Goal: Information Seeking & Learning: Learn about a topic

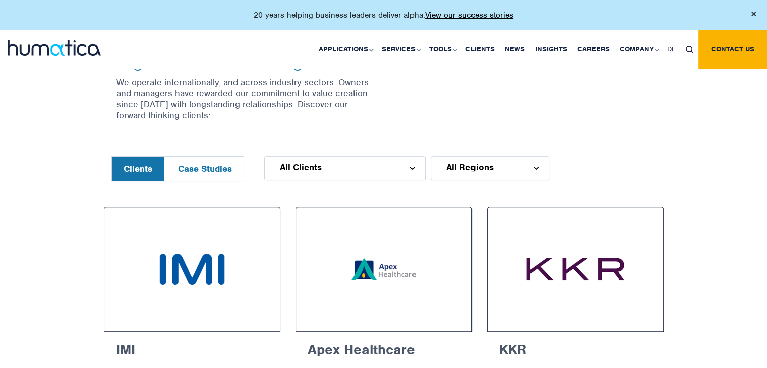
scroll to position [408, 0]
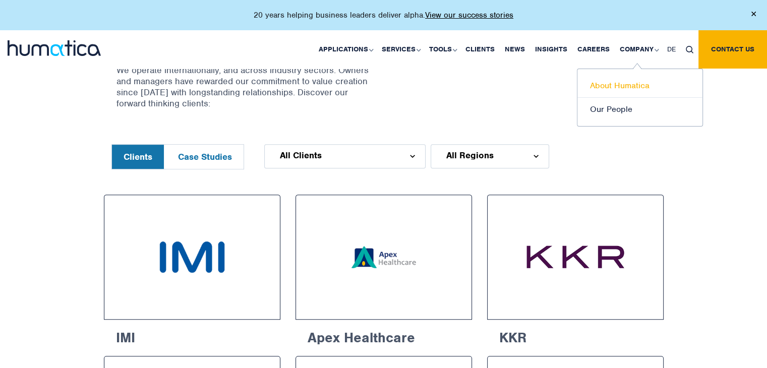
click at [630, 87] on link "About Humatica" at bounding box center [640, 86] width 125 height 24
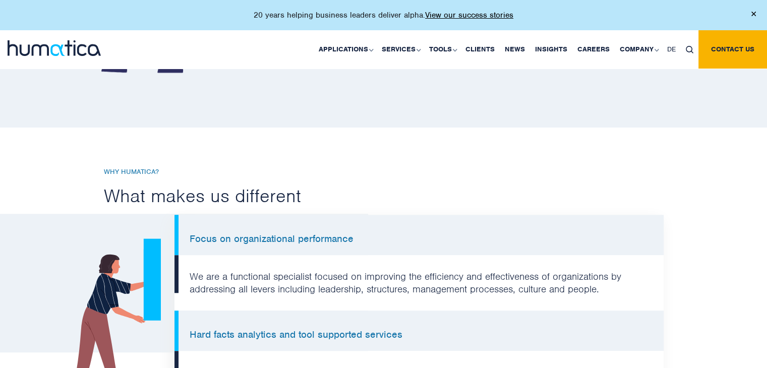
scroll to position [630, 0]
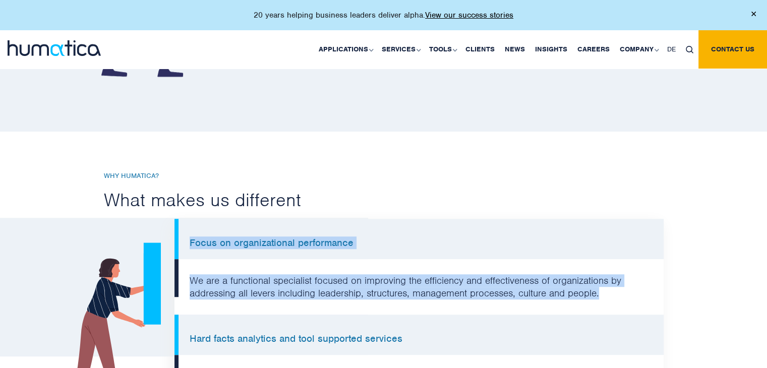
drag, startPoint x: 616, startPoint y: 291, endPoint x: 183, endPoint y: 246, distance: 434.7
click at [290, 242] on li "Focus on organizational performance" at bounding box center [419, 239] width 489 height 40
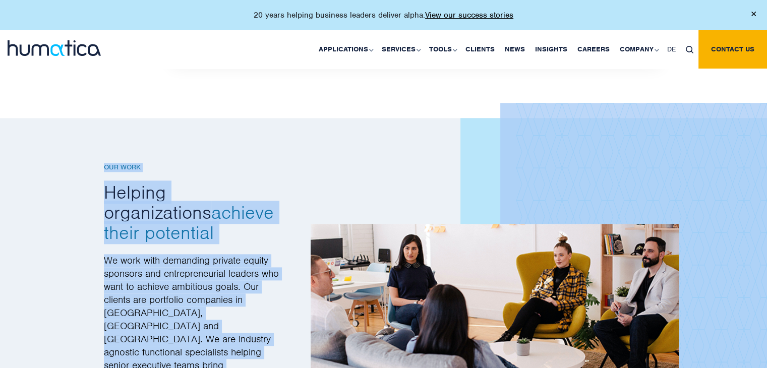
scroll to position [1240, 0]
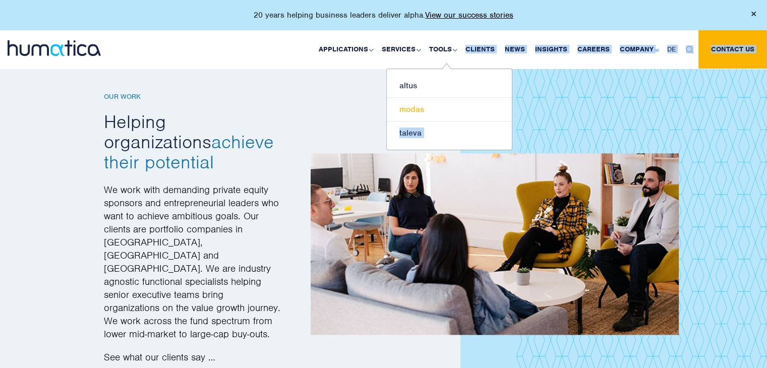
drag, startPoint x: 96, startPoint y: 169, endPoint x: 449, endPoint y: 102, distance: 358.4
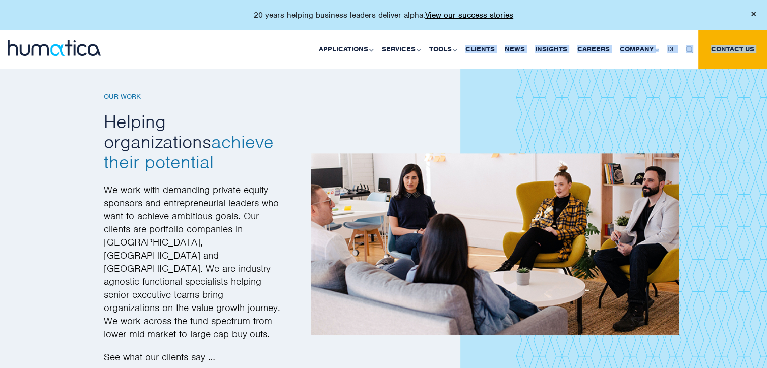
click at [341, 167] on img at bounding box center [495, 244] width 368 height 182
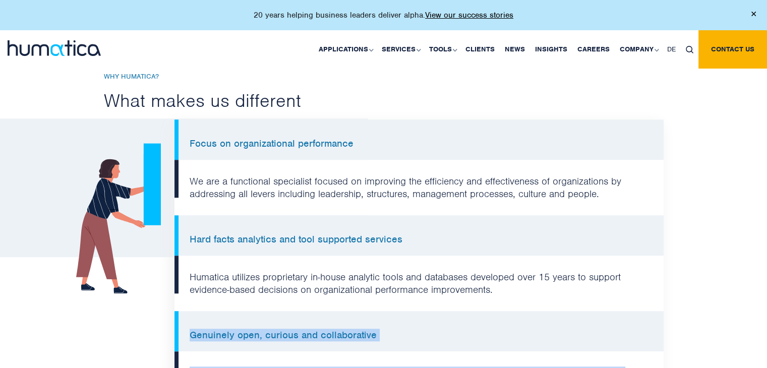
scroll to position [746, 0]
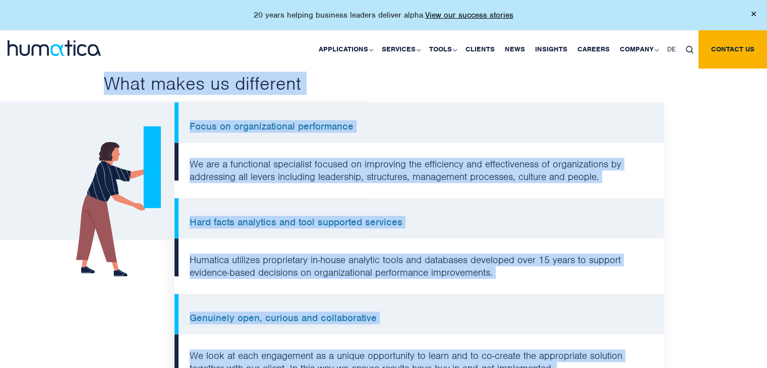
drag, startPoint x: 482, startPoint y: 263, endPoint x: 107, endPoint y: 78, distance: 418.5
click at [107, 78] on div "Why Humatica? What makes us different Focus on organizational performance We ar…" at bounding box center [383, 270] width 575 height 430
copy div "What makes us different Focus on organizational performance We are a functional…"
